Goal: Task Accomplishment & Management: Use online tool/utility

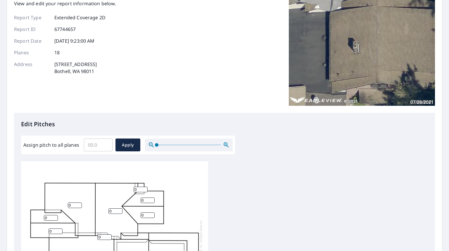
scroll to position [117, 0]
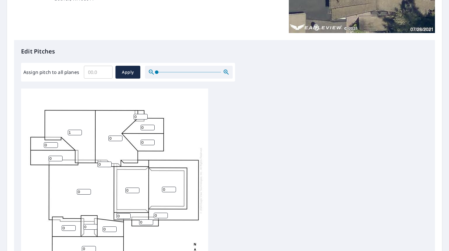
click at [77, 132] on input "1" at bounding box center [75, 133] width 14 height 6
click at [79, 131] on input "2" at bounding box center [75, 133] width 14 height 6
click at [79, 131] on input "3" at bounding box center [75, 133] width 14 height 6
click at [79, 131] on input "4" at bounding box center [75, 133] width 14 height 6
click at [79, 131] on input "5" at bounding box center [75, 133] width 14 height 6
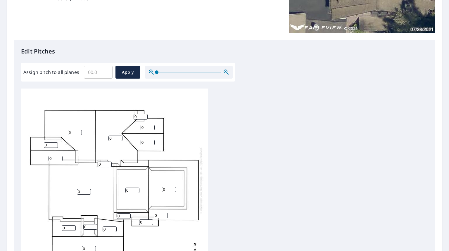
click at [79, 131] on input "6" at bounding box center [75, 133] width 14 height 6
type input "7"
click at [79, 131] on input "7" at bounding box center [75, 133] width 14 height 6
click at [120, 137] on input "1" at bounding box center [115, 139] width 14 height 6
click at [120, 137] on input "2" at bounding box center [115, 139] width 14 height 6
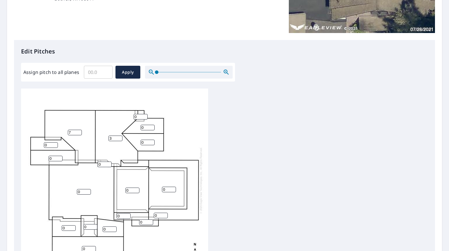
click at [120, 137] on input "3" at bounding box center [115, 139] width 14 height 6
click at [120, 137] on input "4" at bounding box center [115, 139] width 14 height 6
click at [120, 137] on input "5" at bounding box center [115, 139] width 14 height 6
click at [120, 137] on input "6" at bounding box center [115, 139] width 14 height 6
type input "7"
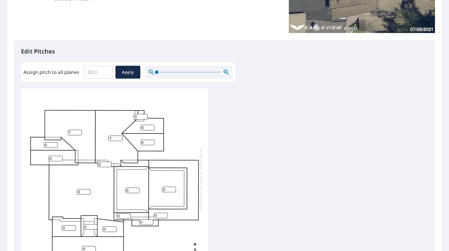
click at [120, 137] on input "7" at bounding box center [115, 139] width 14 height 6
click at [152, 126] on input "1" at bounding box center [148, 128] width 14 height 6
click at [152, 126] on input "2" at bounding box center [148, 128] width 14 height 6
click at [152, 126] on input "3" at bounding box center [148, 128] width 14 height 6
click at [152, 126] on input "4" at bounding box center [148, 128] width 14 height 6
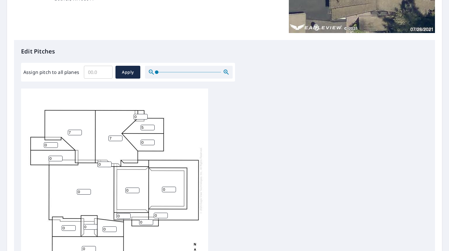
click at [152, 126] on input "5" at bounding box center [148, 128] width 14 height 6
click at [152, 126] on input "6" at bounding box center [148, 128] width 14 height 6
type input "7"
click at [152, 126] on input "7" at bounding box center [148, 128] width 14 height 6
click at [153, 141] on input "1" at bounding box center [148, 143] width 14 height 6
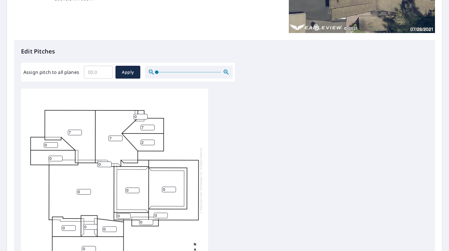
click at [153, 141] on input "2" at bounding box center [148, 143] width 14 height 6
click at [153, 141] on input "3" at bounding box center [148, 143] width 14 height 6
click at [153, 141] on input "4" at bounding box center [148, 143] width 14 height 6
click at [153, 141] on input "5" at bounding box center [148, 143] width 14 height 6
click at [153, 141] on input "6" at bounding box center [148, 143] width 14 height 6
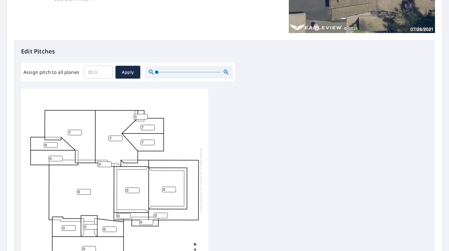
type input "7"
click at [153, 141] on input "7" at bounding box center [148, 143] width 14 height 6
click at [143, 116] on input "1" at bounding box center [141, 117] width 14 height 6
click at [144, 115] on input "2" at bounding box center [141, 117] width 14 height 6
click at [144, 116] on input "3" at bounding box center [141, 117] width 14 height 6
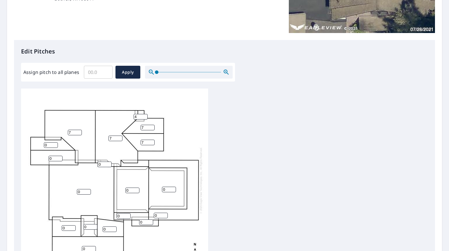
click at [144, 116] on input "4" at bounding box center [141, 117] width 14 height 6
click at [145, 118] on input "3" at bounding box center [141, 117] width 14 height 6
type input "4"
click at [146, 115] on input "4" at bounding box center [141, 117] width 14 height 6
click at [55, 143] on input "1" at bounding box center [51, 145] width 14 height 6
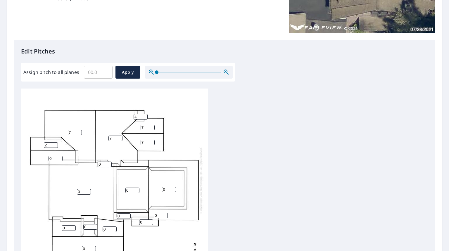
click at [55, 143] on input "2" at bounding box center [51, 145] width 14 height 6
click at [55, 143] on input "3" at bounding box center [51, 145] width 14 height 6
click at [55, 143] on input "4" at bounding box center [51, 145] width 14 height 6
click at [55, 143] on input "5" at bounding box center [51, 145] width 14 height 6
click at [55, 143] on input "6" at bounding box center [51, 145] width 14 height 6
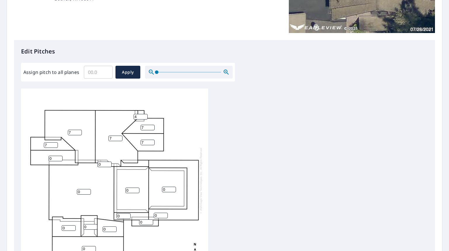
type input "7"
click at [55, 143] on input "7" at bounding box center [51, 145] width 14 height 6
click at [60, 157] on input "1" at bounding box center [56, 159] width 14 height 6
click at [60, 157] on input "2" at bounding box center [56, 159] width 14 height 6
click at [60, 157] on input "3" at bounding box center [56, 159] width 14 height 6
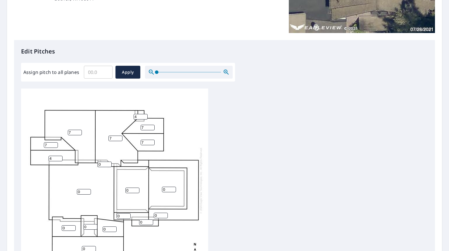
click at [60, 157] on input "4" at bounding box center [56, 159] width 14 height 6
click at [60, 157] on input "5" at bounding box center [56, 159] width 14 height 6
click at [60, 157] on input "6" at bounding box center [56, 159] width 14 height 6
type input "7"
click at [60, 157] on input "7" at bounding box center [56, 159] width 14 height 6
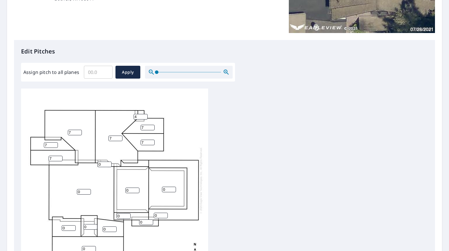
drag, startPoint x: 208, startPoint y: 142, endPoint x: 235, endPoint y: 119, distance: 35.0
click at [235, 119] on div "0 7 7 0 0 0 0 0 7 7 0 7 7 0 0 0 4 0" at bounding box center [224, 181] width 407 height 184
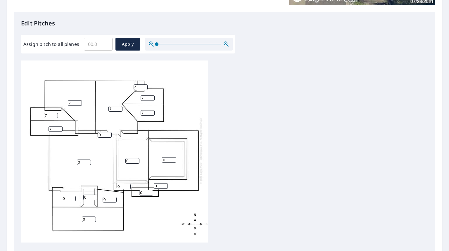
scroll to position [175, 0]
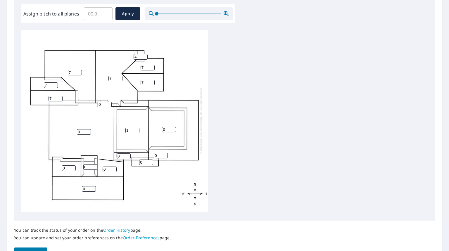
click at [137, 128] on input "1" at bounding box center [132, 131] width 14 height 6
click at [137, 128] on input "2" at bounding box center [132, 131] width 14 height 6
click at [138, 128] on input "3" at bounding box center [132, 131] width 14 height 6
type input "4"
click at [138, 128] on input "4" at bounding box center [132, 131] width 14 height 6
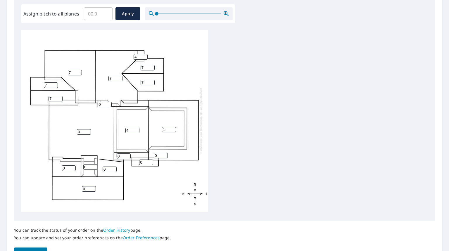
click at [173, 127] on input "1" at bounding box center [169, 130] width 14 height 6
click at [173, 127] on input "2" at bounding box center [169, 130] width 14 height 6
click at [173, 127] on input "3" at bounding box center [169, 130] width 14 height 6
type input "4"
click at [173, 127] on input "4" at bounding box center [169, 130] width 14 height 6
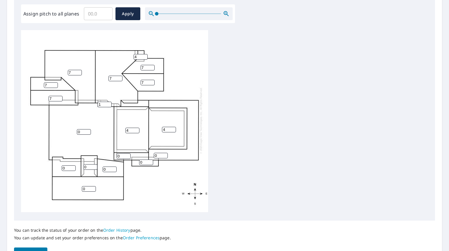
click at [108, 102] on input "1" at bounding box center [105, 105] width 14 height 6
click at [108, 102] on input "2" at bounding box center [105, 105] width 14 height 6
click at [108, 102] on input "3" at bounding box center [105, 105] width 14 height 6
click at [109, 102] on input "4" at bounding box center [105, 105] width 14 height 6
click at [109, 102] on input "5" at bounding box center [105, 105] width 14 height 6
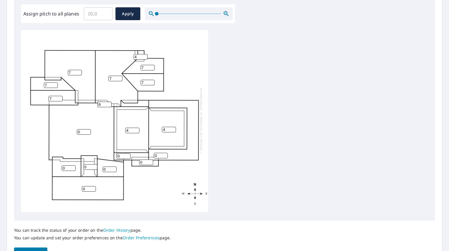
click at [109, 102] on input "6" at bounding box center [105, 105] width 14 height 6
type input "7"
click at [110, 102] on input "7" at bounding box center [105, 105] width 14 height 6
click at [166, 153] on input "0" at bounding box center [161, 156] width 14 height 6
click at [165, 153] on input "1" at bounding box center [161, 156] width 14 height 6
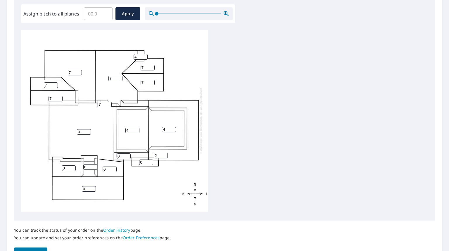
click at [165, 153] on input "2" at bounding box center [161, 156] width 14 height 6
click at [165, 153] on input "3" at bounding box center [161, 156] width 14 height 6
click at [165, 153] on input "4" at bounding box center [161, 156] width 14 height 6
click at [165, 153] on input "5" at bounding box center [161, 156] width 14 height 6
click at [165, 153] on input "6" at bounding box center [161, 156] width 14 height 6
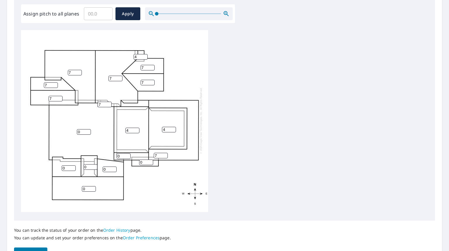
type input "7"
click at [166, 153] on input "7" at bounding box center [161, 156] width 14 height 6
click at [127, 154] on input "1" at bounding box center [124, 157] width 14 height 6
click at [128, 154] on input "2" at bounding box center [124, 157] width 14 height 6
click at [128, 154] on input "3" at bounding box center [124, 157] width 14 height 6
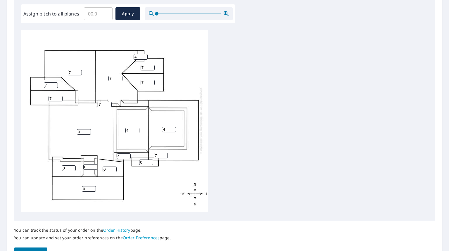
click at [128, 154] on input "4" at bounding box center [124, 157] width 14 height 6
click at [128, 154] on input "5" at bounding box center [124, 157] width 14 height 6
click at [129, 154] on input "6" at bounding box center [124, 157] width 14 height 6
type input "7"
click at [129, 154] on input "7" at bounding box center [124, 157] width 14 height 6
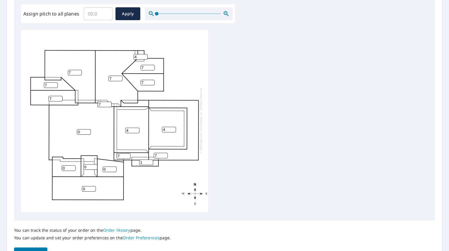
click at [149, 160] on input "1" at bounding box center [146, 163] width 14 height 6
click at [150, 160] on input "2" at bounding box center [146, 163] width 14 height 6
click at [150, 160] on input "3" at bounding box center [146, 163] width 14 height 6
click at [150, 160] on input "4" at bounding box center [146, 163] width 14 height 6
click at [150, 160] on input "5" at bounding box center [146, 163] width 14 height 6
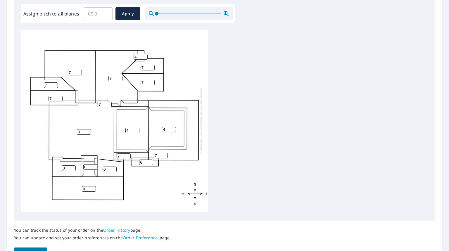
click at [150, 160] on input "6" at bounding box center [146, 163] width 14 height 6
type input "7"
click at [150, 160] on input "7" at bounding box center [146, 163] width 14 height 6
drag, startPoint x: 138, startPoint y: 180, endPoint x: 181, endPoint y: 184, distance: 42.9
click at [181, 184] on div "0 7 7 7 0 4 4 7 7 7 0 7 7 0 0 7 4 7" at bounding box center [114, 121] width 187 height 184
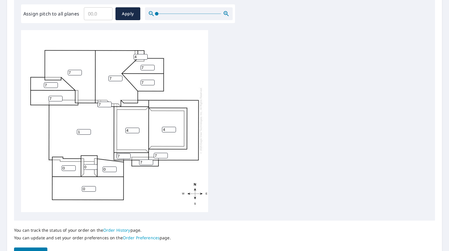
type input "1"
click at [89, 129] on input "1" at bounding box center [84, 132] width 14 height 6
click at [73, 165] on input "1" at bounding box center [69, 168] width 14 height 6
click at [73, 165] on input "2" at bounding box center [69, 168] width 14 height 6
click at [73, 165] on input "3" at bounding box center [69, 168] width 14 height 6
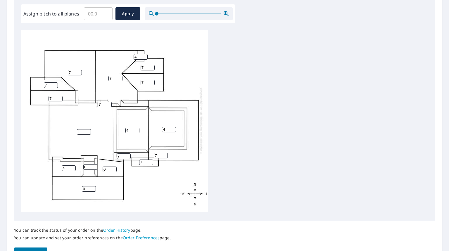
click at [73, 165] on input "4" at bounding box center [69, 168] width 14 height 6
click at [73, 165] on input "5" at bounding box center [69, 168] width 14 height 6
type input "6"
click at [74, 165] on input "6" at bounding box center [69, 168] width 14 height 6
click at [95, 164] on input "1" at bounding box center [90, 167] width 14 height 6
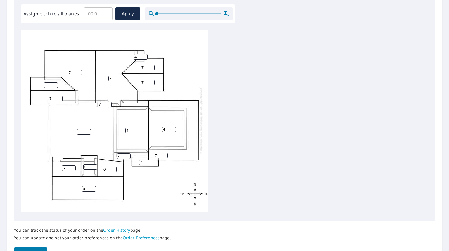
click at [95, 164] on input "2" at bounding box center [90, 167] width 14 height 6
type input "3"
click at [95, 164] on input "3" at bounding box center [90, 167] width 14 height 6
click at [113, 167] on input "1" at bounding box center [110, 170] width 14 height 6
click at [113, 167] on input "2" at bounding box center [110, 170] width 14 height 6
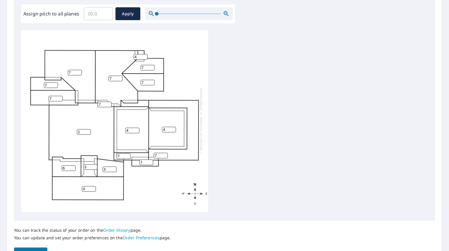
click at [113, 167] on input "3" at bounding box center [110, 170] width 14 height 6
click at [113, 167] on input "4" at bounding box center [110, 170] width 14 height 6
click at [113, 167] on input "5" at bounding box center [110, 170] width 14 height 6
type input "6"
click at [113, 167] on input "6" at bounding box center [110, 170] width 14 height 6
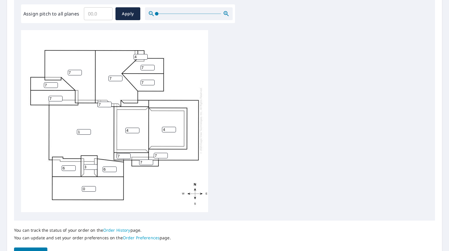
click at [90, 186] on input "0" at bounding box center [89, 189] width 14 height 6
click at [93, 186] on input "0" at bounding box center [89, 189] width 14 height 6
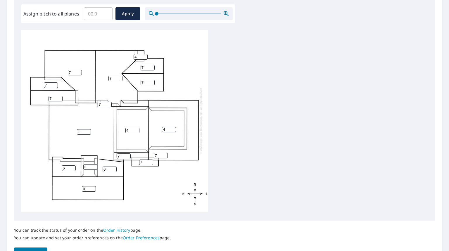
click at [93, 186] on input "0" at bounding box center [89, 189] width 14 height 6
click at [94, 186] on input "1" at bounding box center [89, 189] width 14 height 6
click at [94, 186] on input "2" at bounding box center [89, 189] width 14 height 6
click at [94, 186] on input "3" at bounding box center [89, 189] width 14 height 6
click at [94, 186] on input "4" at bounding box center [89, 189] width 14 height 6
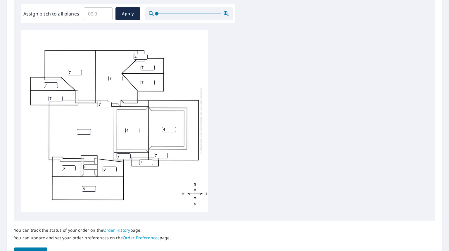
click at [94, 186] on input "5" at bounding box center [89, 189] width 14 height 6
type input "6"
click at [94, 186] on input "6" at bounding box center [89, 189] width 14 height 6
click at [169, 181] on div "1 7 7 7 6 4 4 7 7 7 6 7 7 6 3 7 4 7" at bounding box center [114, 121] width 187 height 184
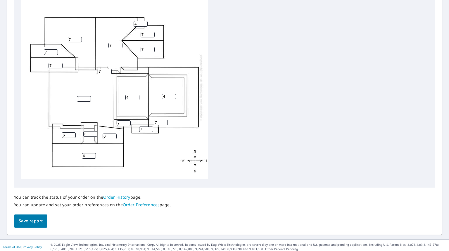
scroll to position [212, 0]
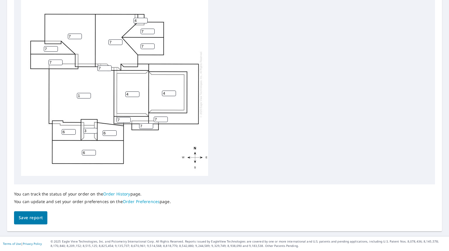
click at [37, 218] on span "Save report" at bounding box center [31, 217] width 24 height 7
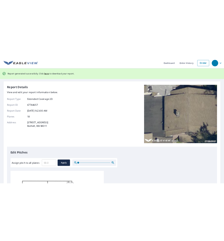
scroll to position [0, 0]
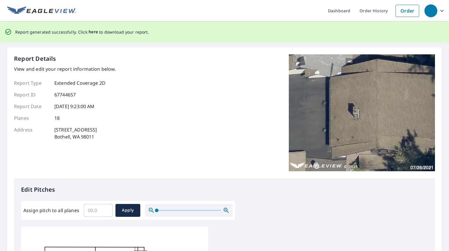
click at [91, 30] on span "here" at bounding box center [94, 31] width 10 height 7
